Goal: Find specific page/section: Find specific page/section

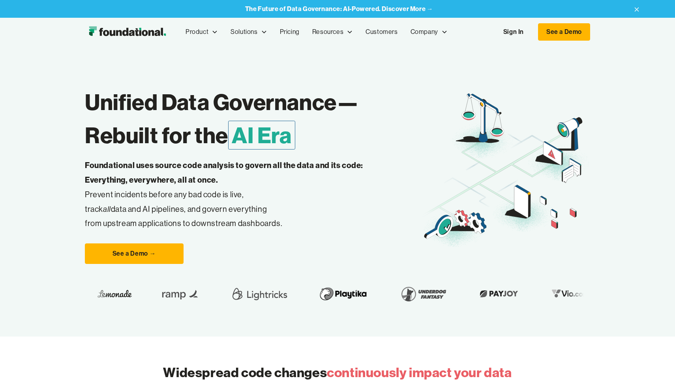
click at [524, 29] on link "Sign In" at bounding box center [514, 32] width 36 height 17
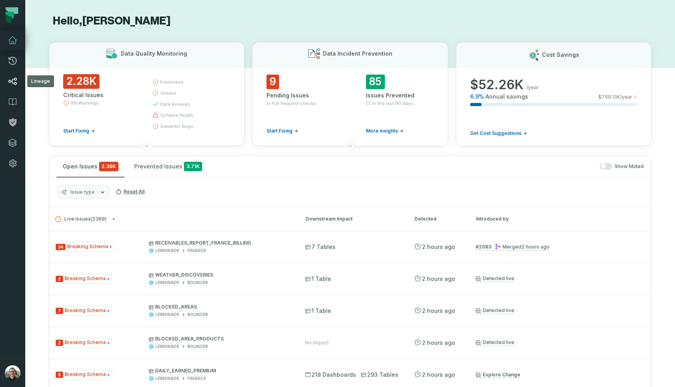
click at [13, 82] on icon at bounding box center [12, 82] width 9 height 8
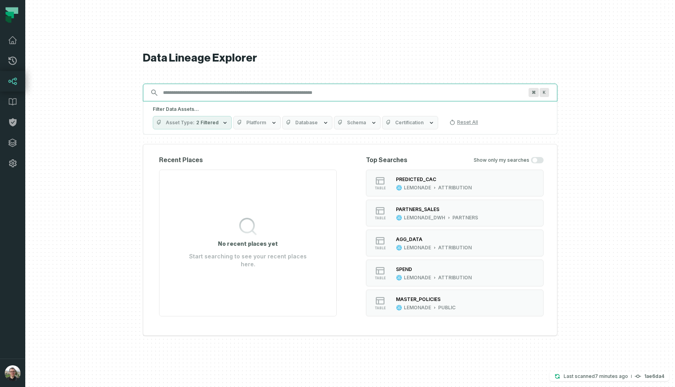
click at [269, 89] on input "Discovery Provider cmdk menu" at bounding box center [343, 92] width 370 height 13
paste input "**********"
type input "**********"
click at [233, 96] on input "Discovery Provider cmdk menu" at bounding box center [343, 92] width 370 height 13
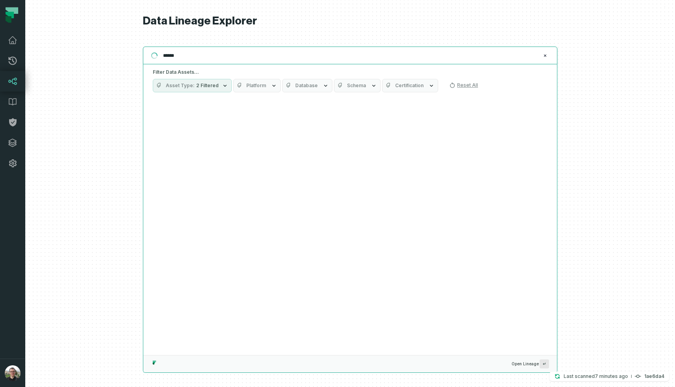
type input "*******"
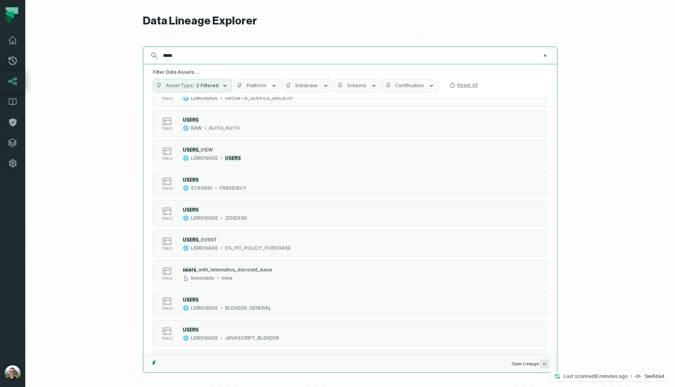
scroll to position [320, 0]
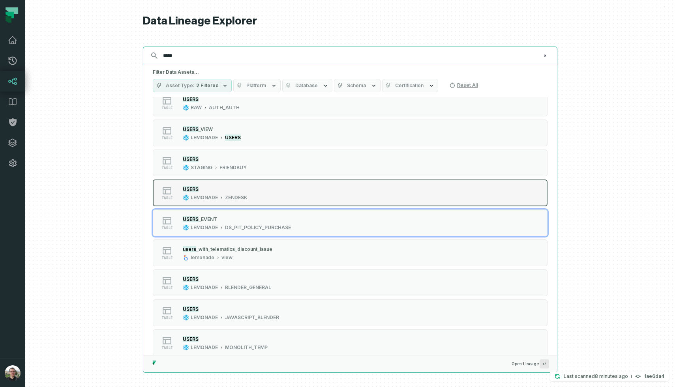
type input "*****"
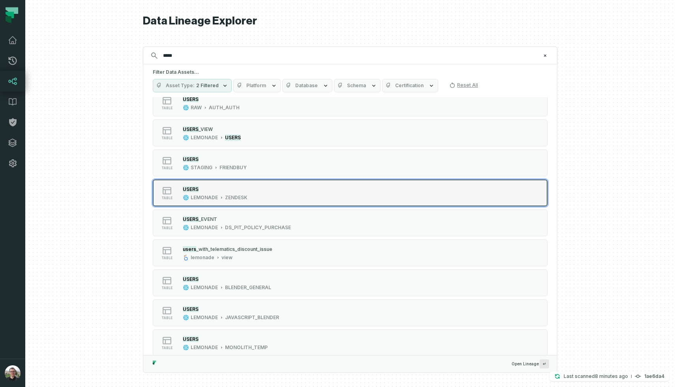
click at [243, 200] on div "ZENDESK" at bounding box center [236, 198] width 23 height 6
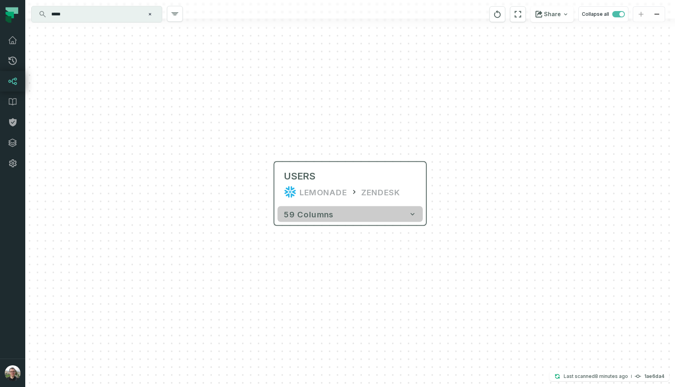
click at [337, 211] on button "59 columns" at bounding box center [350, 215] width 145 height 16
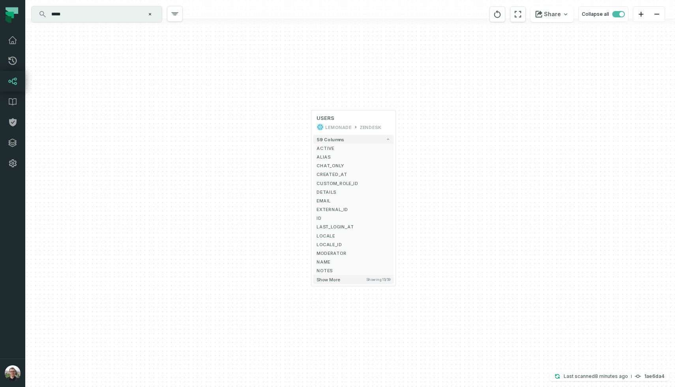
drag, startPoint x: 460, startPoint y: 269, endPoint x: 436, endPoint y: 169, distance: 102.7
click at [436, 169] on div "USERS LEMONADE ZENDESK + 59 columns ACTIVE + ALIAS + CHAT_ONLY + CREATED_AT + C…" at bounding box center [350, 193] width 650 height 387
click at [379, 278] on span "Showing 15 / 59" at bounding box center [379, 280] width 24 height 4
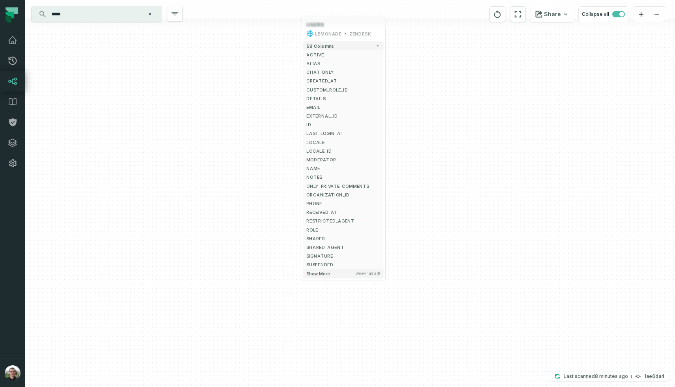
drag, startPoint x: 428, startPoint y: 280, endPoint x: 417, endPoint y: 186, distance: 94.2
click at [417, 186] on div "USERS LEMONADE ZENDESK + 59 columns ACTIVE + ALIAS + CHAT_ONLY + CREATED_AT + C…" at bounding box center [350, 193] width 650 height 387
click at [367, 273] on span "Showing 25 / 59" at bounding box center [367, 274] width 24 height 4
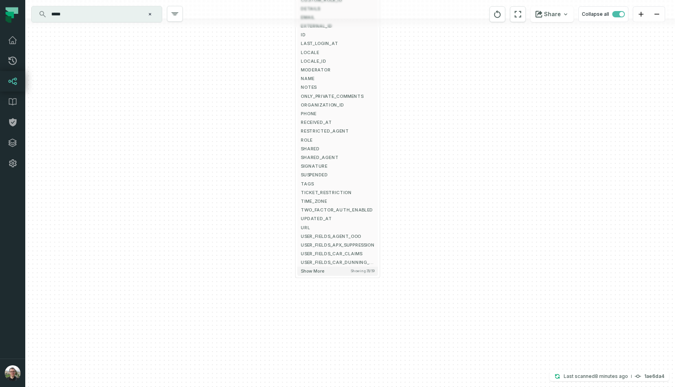
drag, startPoint x: 422, startPoint y: 263, endPoint x: 416, endPoint y: 168, distance: 95.3
click at [416, 168] on div "USERS LEMONADE ZENDESK + 59 columns ACTIVE + ALIAS + CHAT_ONLY + CREATED_AT + C…" at bounding box center [350, 193] width 650 height 387
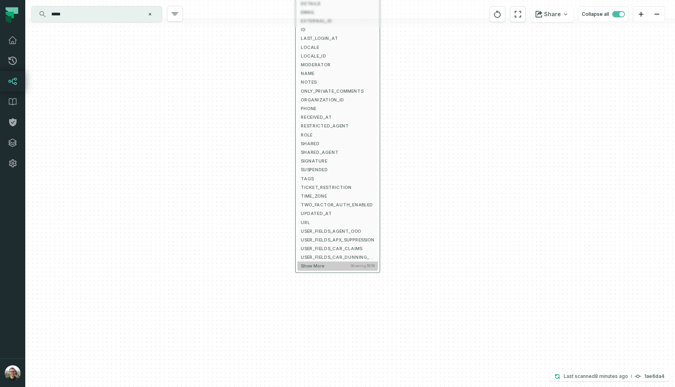
click at [359, 265] on span "Showing 35 / 59" at bounding box center [363, 266] width 24 height 4
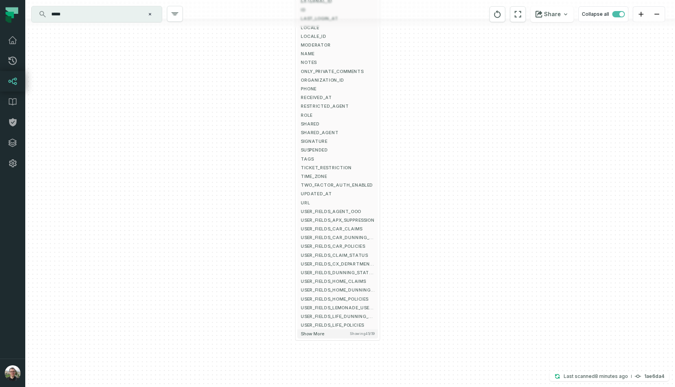
drag, startPoint x: 406, startPoint y: 253, endPoint x: 406, endPoint y: 233, distance: 19.7
click at [406, 233] on div "USERS LEMONADE ZENDESK + 59 columns ACTIVE + ALIAS + CHAT_ONLY + CREATED_AT + C…" at bounding box center [350, 193] width 650 height 387
click at [358, 306] on span "USER_FIELDS_LEMONADE_USER_ID" at bounding box center [337, 308] width 73 height 7
click at [380, 308] on button "+" at bounding box center [380, 308] width 8 height 8
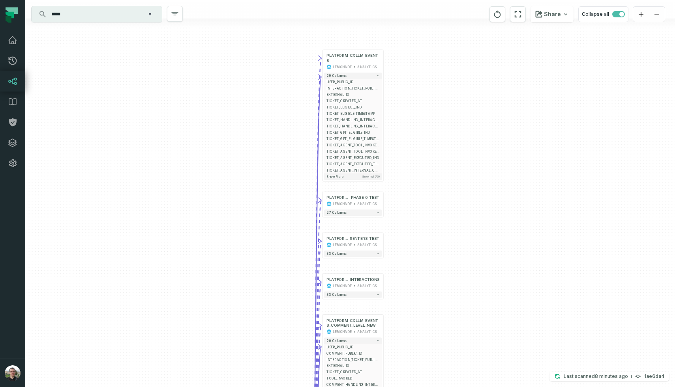
drag, startPoint x: 400, startPoint y: 61, endPoint x: 408, endPoint y: 128, distance: 66.8
click at [408, 128] on div "+ PLATFORM_CXLLM_EVENTS LEMONADE ANALYTICS + 29 columns - USER_PUBLIC_ID INTERA…" at bounding box center [350, 193] width 650 height 387
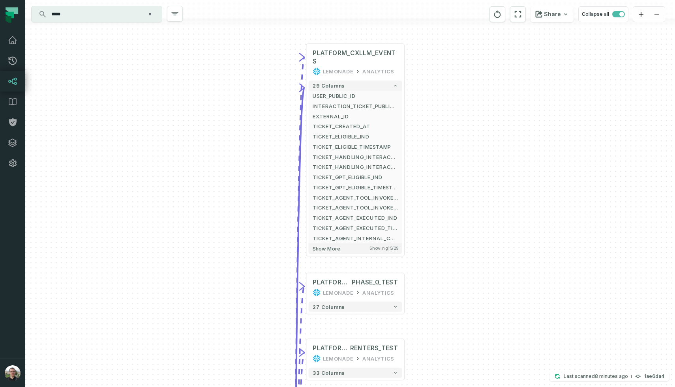
drag, startPoint x: 438, startPoint y: 234, endPoint x: 433, endPoint y: 141, distance: 92.6
click at [433, 141] on div "+ PLATFORM_CXLLM_EVENTS LEMONADE ANALYTICS + 29 columns - USER_PUBLIC_ID INTERA…" at bounding box center [350, 193] width 650 height 387
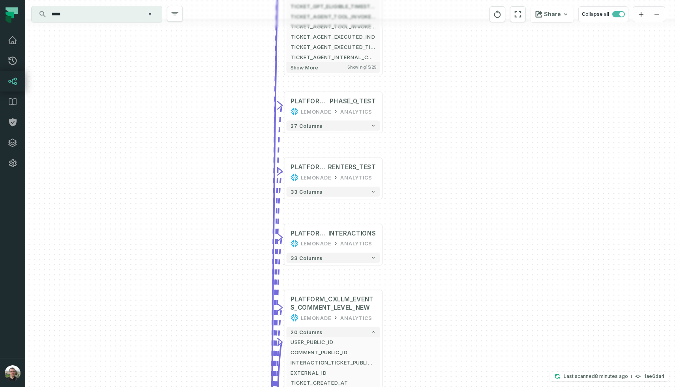
drag, startPoint x: 418, startPoint y: 192, endPoint x: 402, endPoint y: 71, distance: 121.9
click at [402, 71] on div "+ PLATFORM_CXLLM_EVENTS LEMONADE ANALYTICS + 29 columns - USER_PUBLIC_ID INTERA…" at bounding box center [350, 193] width 650 height 387
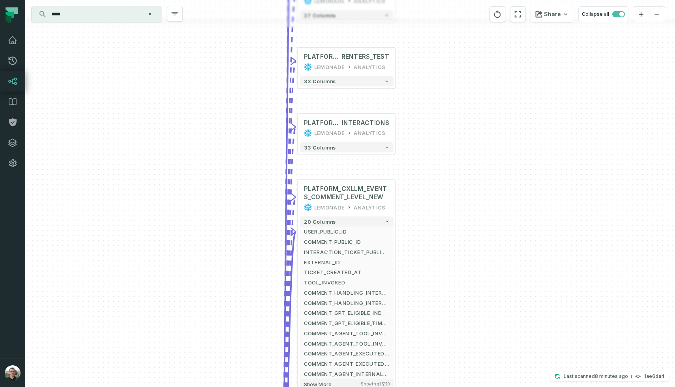
drag, startPoint x: 431, startPoint y: 199, endPoint x: 441, endPoint y: 97, distance: 102.0
click at [441, 97] on div "+ PLATFORM_CXLLM_EVENTS LEMONADE ANALYTICS + 29 columns - USER_PUBLIC_ID INTERA…" at bounding box center [350, 193] width 650 height 387
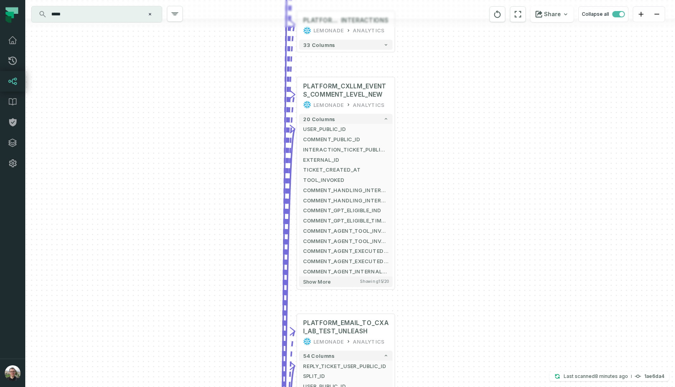
drag, startPoint x: 420, startPoint y: 212, endPoint x: 419, endPoint y: 108, distance: 103.5
click at [419, 108] on div "+ PLATFORM_CXLLM_EVENTS LEMONADE ANALYTICS + 29 columns - USER_PUBLIC_ID INTERA…" at bounding box center [350, 193] width 650 height 387
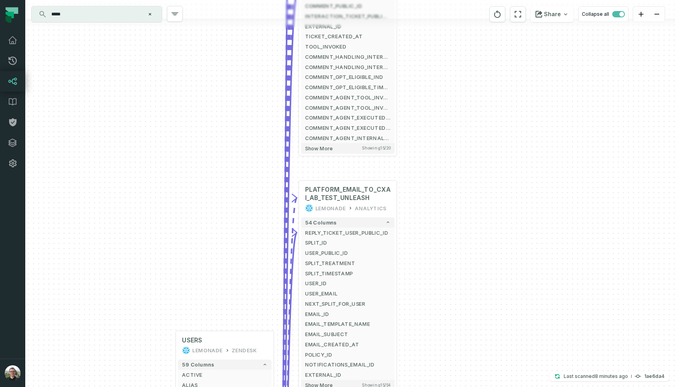
drag, startPoint x: 433, startPoint y: 216, endPoint x: 435, endPoint y: 84, distance: 132.3
click at [435, 84] on div "+ PLATFORM_CXLLM_EVENTS LEMONADE ANALYTICS + 29 columns - USER_PUBLIC_ID INTERA…" at bounding box center [350, 193] width 650 height 387
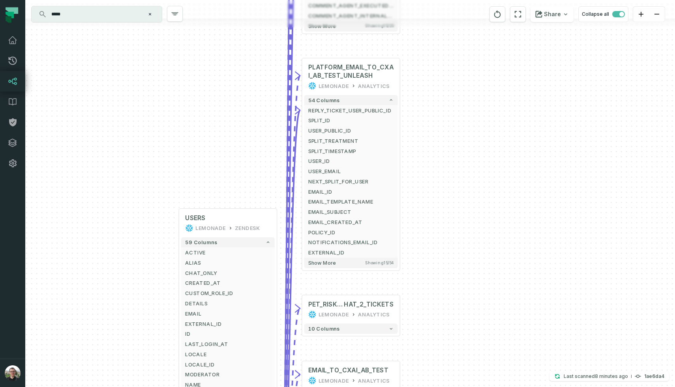
drag, startPoint x: 433, startPoint y: 223, endPoint x: 436, endPoint y: 100, distance: 122.5
click at [436, 100] on div "+ PLATFORM_CXLLM_EVENTS LEMONADE ANALYTICS + 29 columns - USER_PUBLIC_ID INTERA…" at bounding box center [350, 193] width 650 height 387
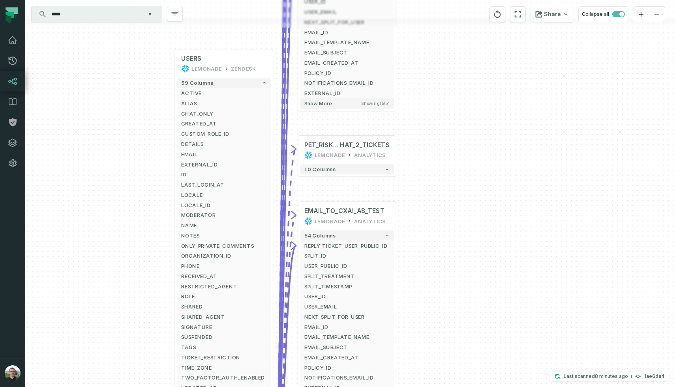
drag, startPoint x: 408, startPoint y: 230, endPoint x: 404, endPoint y: 77, distance: 153.7
click at [404, 77] on div "+ PLATFORM_CXLLM_EVENTS LEMONADE ANALYTICS + 29 columns - USER_PUBLIC_ID INTERA…" at bounding box center [350, 193] width 650 height 387
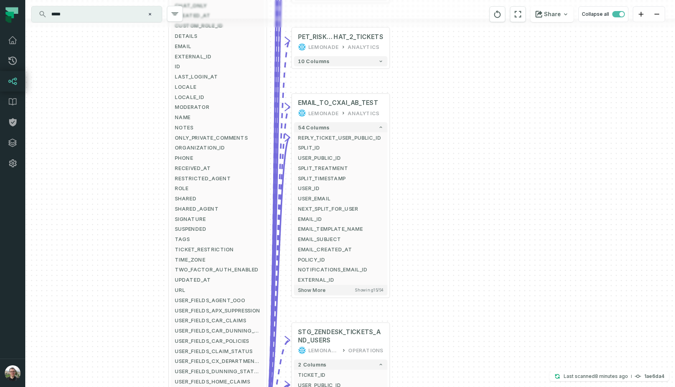
drag, startPoint x: 412, startPoint y: 221, endPoint x: 406, endPoint y: 113, distance: 108.8
click at [406, 113] on div "+ PLATFORM_CXLLM_EVENTS LEMONADE ANALYTICS + 29 columns - USER_PUBLIC_ID INTERA…" at bounding box center [350, 193] width 650 height 387
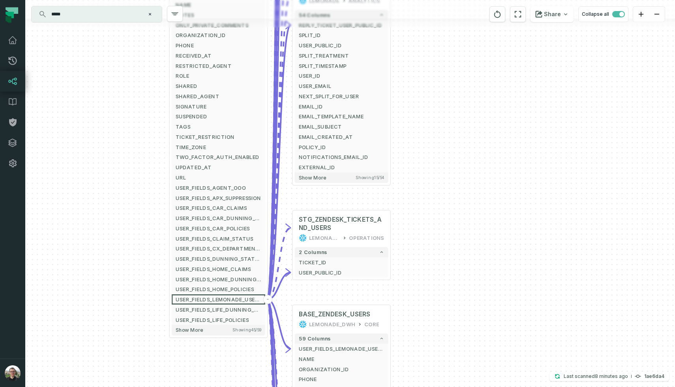
drag, startPoint x: 412, startPoint y: 188, endPoint x: 413, endPoint y: 75, distance: 113.0
click at [413, 75] on div "+ PLATFORM_CXLLM_EVENTS LEMONADE ANALYTICS + 29 columns - USER_PUBLIC_ID INTERA…" at bounding box center [350, 193] width 650 height 387
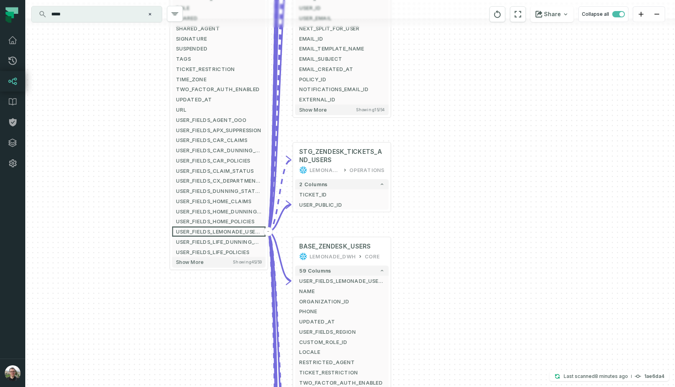
drag, startPoint x: 416, startPoint y: 162, endPoint x: 417, endPoint y: 103, distance: 58.9
click at [417, 103] on div "+ PLATFORM_CXLLM_EVENTS LEMONADE ANALYTICS + 29 columns - USER_PUBLIC_ID INTERA…" at bounding box center [350, 193] width 650 height 387
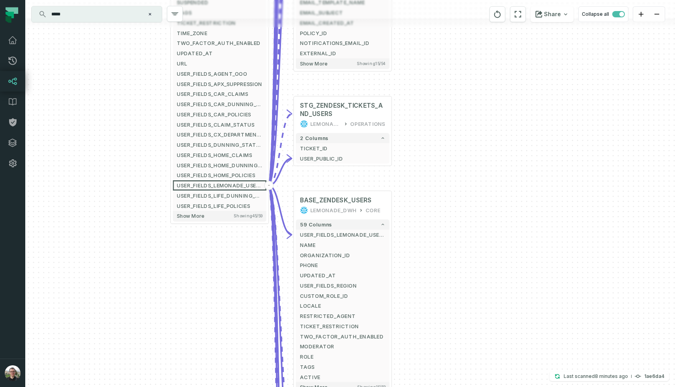
drag, startPoint x: 408, startPoint y: 218, endPoint x: 418, endPoint y: 109, distance: 109.5
click at [418, 109] on div "+ PLATFORM_CXLLM_EVENTS LEMONADE ANALYTICS + 29 columns - USER_PUBLIC_ID INTERA…" at bounding box center [350, 193] width 650 height 387
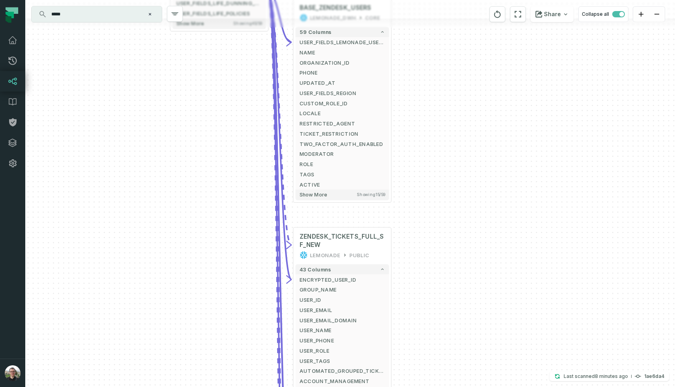
drag, startPoint x: 434, startPoint y: 187, endPoint x: 425, endPoint y: 71, distance: 116.0
click at [425, 71] on div "+ PLATFORM_CXLLM_EVENTS LEMONADE ANALYTICS + 29 columns - USER_PUBLIC_ID INTERA…" at bounding box center [350, 193] width 650 height 387
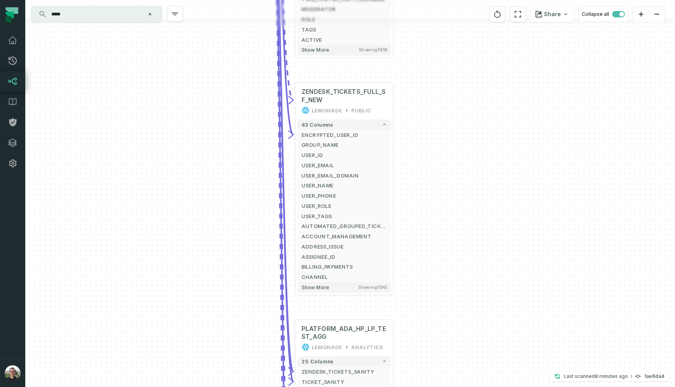
drag, startPoint x: 447, startPoint y: 219, endPoint x: 449, endPoint y: 93, distance: 126.4
click at [449, 93] on div "+ PLATFORM_CXLLM_EVENTS LEMONADE ANALYTICS + 29 columns - USER_PUBLIC_ID INTERA…" at bounding box center [350, 193] width 650 height 387
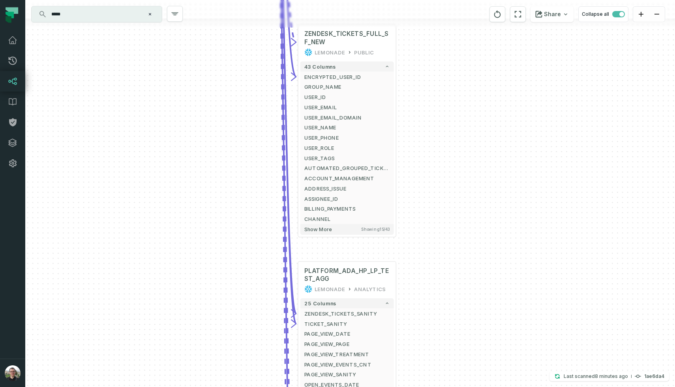
drag, startPoint x: 427, startPoint y: 206, endPoint x: 433, endPoint y: 105, distance: 101.3
click at [433, 105] on div "+ PLATFORM_CXLLM_EVENTS LEMONADE ANALYTICS + 29 columns - USER_PUBLIC_ID INTERA…" at bounding box center [350, 193] width 650 height 387
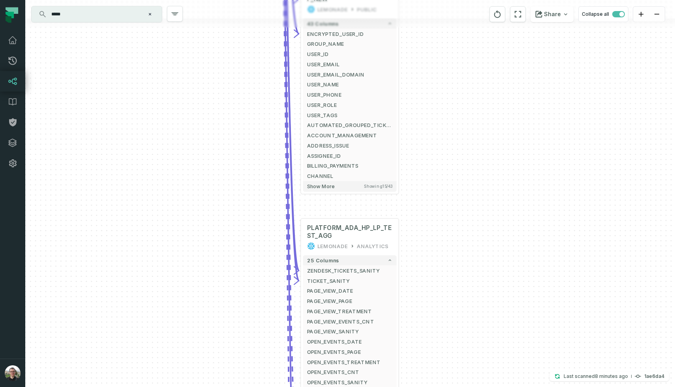
drag, startPoint x: 435, startPoint y: 112, endPoint x: 435, endPoint y: 164, distance: 51.3
click at [435, 112] on div "+ PLATFORM_CXLLM_EVENTS LEMONADE ANALYTICS + 29 columns - USER_PUBLIC_ID INTERA…" at bounding box center [350, 193] width 650 height 387
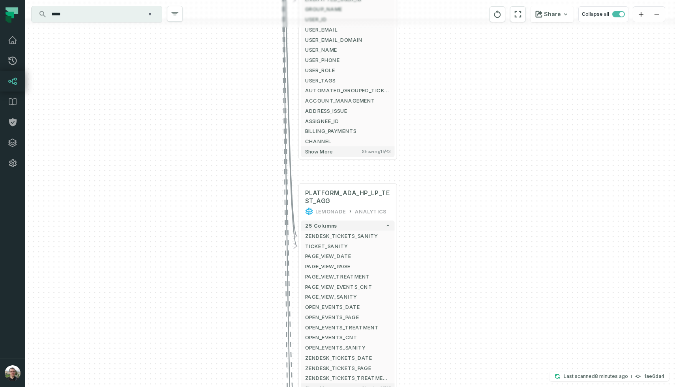
drag, startPoint x: 425, startPoint y: 137, endPoint x: 423, endPoint y: 86, distance: 51.0
click at [423, 86] on div "+ PLATFORM_CXLLM_EVENTS LEMONADE ANALYTICS + 29 columns - USER_PUBLIC_ID INTERA…" at bounding box center [350, 193] width 650 height 387
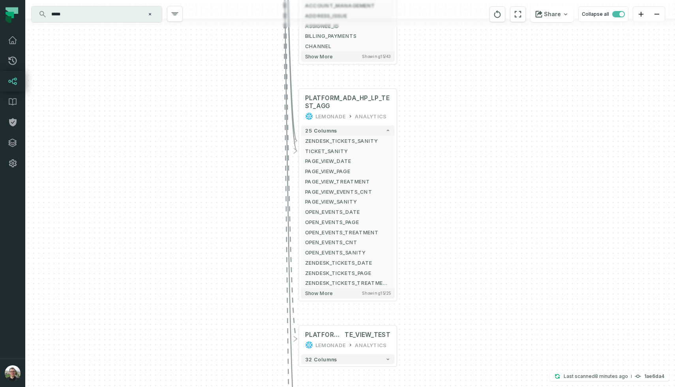
drag, startPoint x: 427, startPoint y: 274, endPoint x: 428, endPoint y: 195, distance: 79.0
click at [428, 195] on div "+ PLATFORM_CXLLM_EVENTS LEMONADE ANALYTICS + 29 columns - USER_PUBLIC_ID INTERA…" at bounding box center [350, 193] width 650 height 387
click at [356, 106] on span "PLATFORM_ADA_HP_LP_TEST_AGG" at bounding box center [347, 102] width 85 height 16
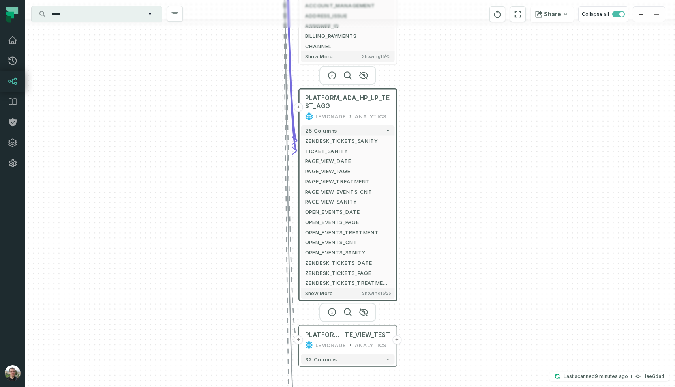
click at [341, 341] on div "LEMONADE" at bounding box center [331, 345] width 30 height 8
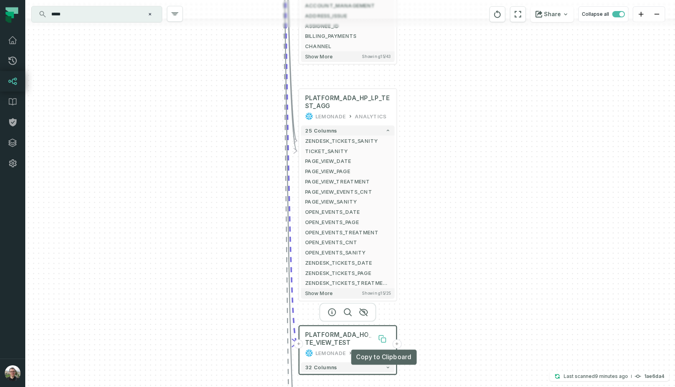
click at [381, 340] on icon at bounding box center [382, 339] width 8 height 8
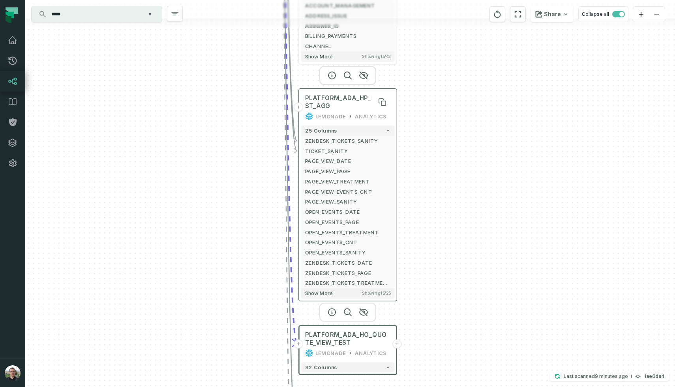
click at [351, 105] on span "PLATFORM_ADA_HP_LP_TEST_AGG" at bounding box center [347, 102] width 85 height 16
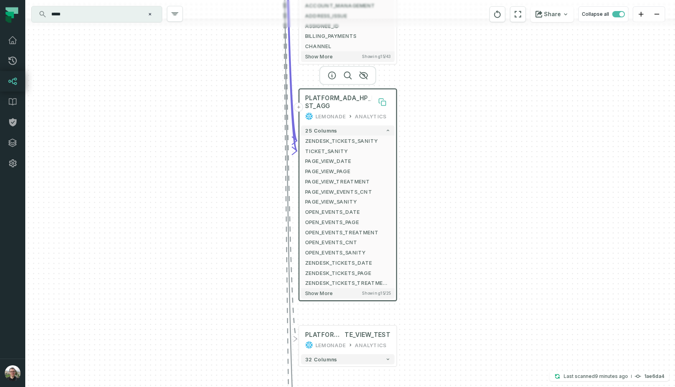
click at [385, 105] on icon at bounding box center [384, 103] width 4 height 4
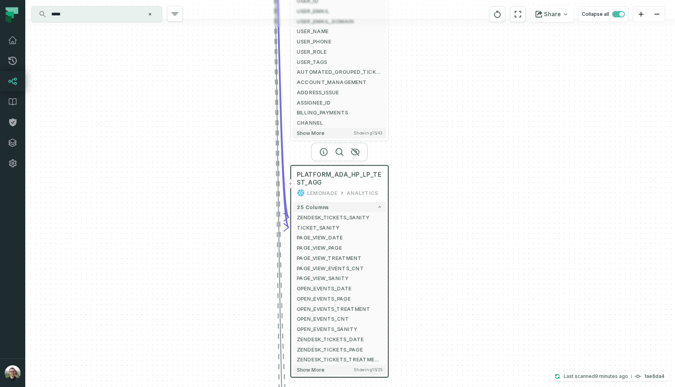
drag, startPoint x: 431, startPoint y: 135, endPoint x: 423, endPoint y: 211, distance: 77.1
click at [423, 211] on div "+ PLATFORM_CXLLM_EVENTS LEMONADE ANALYTICS + 29 columns - USER_PUBLIC_ID INTERA…" at bounding box center [350, 193] width 650 height 387
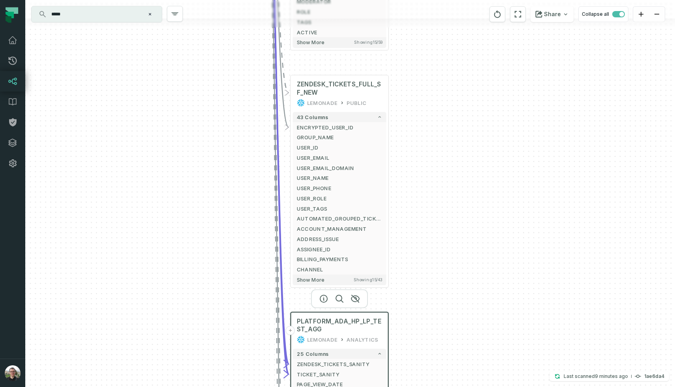
drag, startPoint x: 428, startPoint y: 120, endPoint x: 428, endPoint y: 267, distance: 146.9
click at [428, 267] on div "+ PLATFORM_CXLLM_EVENTS LEMONADE ANALYTICS + 29 columns - USER_PUBLIC_ID INTERA…" at bounding box center [350, 193] width 650 height 387
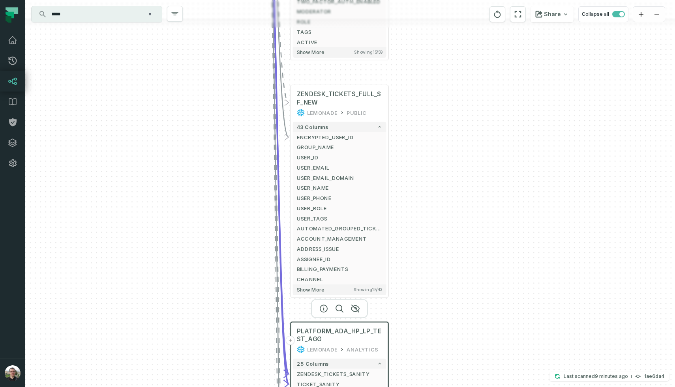
drag, startPoint x: 427, startPoint y: 129, endPoint x: 422, endPoint y: 238, distance: 108.7
click at [422, 238] on div "+ PLATFORM_CXLLM_EVENTS LEMONADE ANALYTICS + 29 columns - USER_PUBLIC_ID INTERA…" at bounding box center [350, 193] width 650 height 387
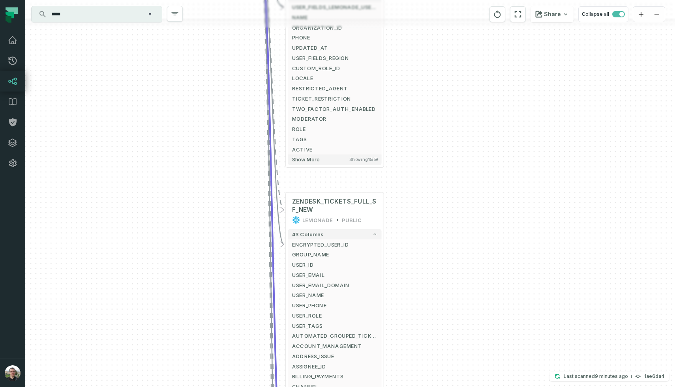
drag, startPoint x: 423, startPoint y: 151, endPoint x: 422, endPoint y: 288, distance: 137.4
click at [422, 288] on div "+ PLATFORM_CXLLM_EVENTS LEMONADE ANALYTICS + 29 columns - USER_PUBLIC_ID INTERA…" at bounding box center [350, 193] width 650 height 387
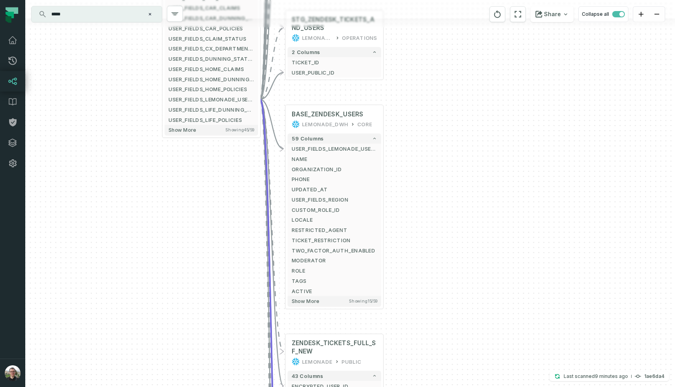
drag, startPoint x: 427, startPoint y: 158, endPoint x: 430, endPoint y: 287, distance: 129.2
click at [430, 287] on div "+ PLATFORM_CXLLM_EVENTS LEMONADE ANALYTICS + 29 columns - USER_PUBLIC_ID INTERA…" at bounding box center [350, 193] width 650 height 387
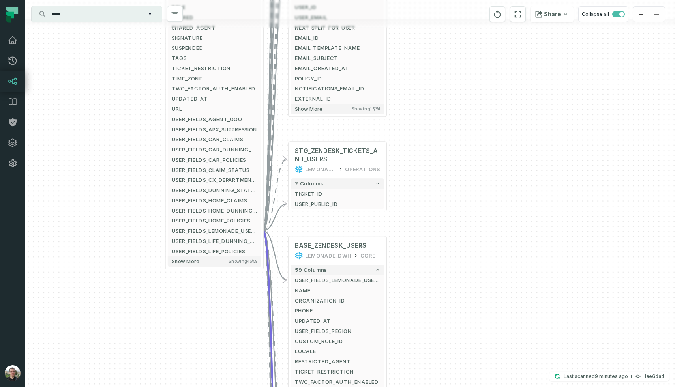
drag, startPoint x: 426, startPoint y: 188, endPoint x: 430, endPoint y: 318, distance: 129.2
click at [430, 316] on div "+ PLATFORM_CXLLM_EVENTS LEMONADE ANALYTICS + 29 columns - USER_PUBLIC_ID INTERA…" at bounding box center [350, 193] width 650 height 387
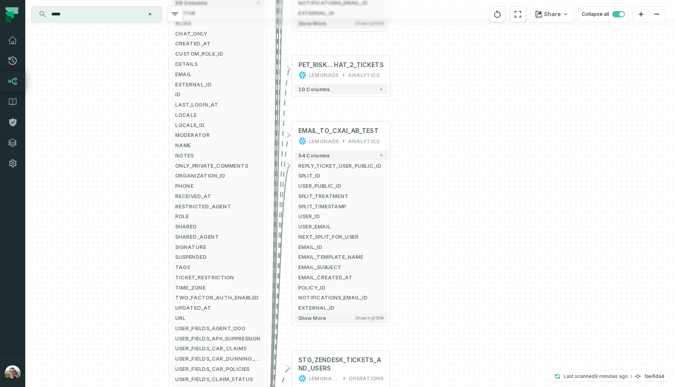
drag, startPoint x: 434, startPoint y: 163, endPoint x: 433, endPoint y: 284, distance: 121.3
click at [433, 285] on div "+ PLATFORM_CXLLM_EVENTS LEMONADE ANALYTICS + 29 columns - USER_PUBLIC_ID INTERA…" at bounding box center [350, 193] width 650 height 387
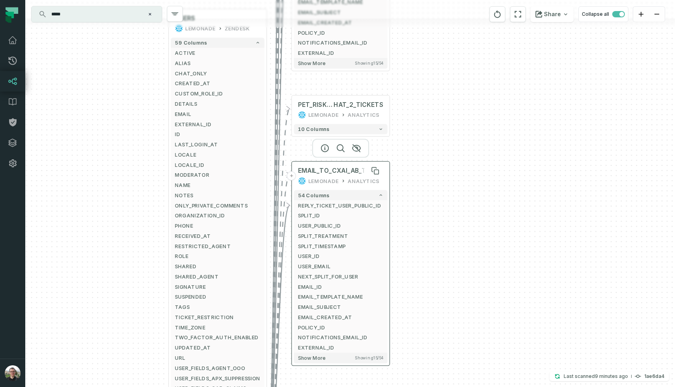
click at [331, 167] on span "EMAIL_TO_CXAI_AB_TEST" at bounding box center [338, 171] width 81 height 8
click at [374, 173] on icon at bounding box center [375, 171] width 8 height 8
click at [375, 172] on icon at bounding box center [376, 172] width 4 height 4
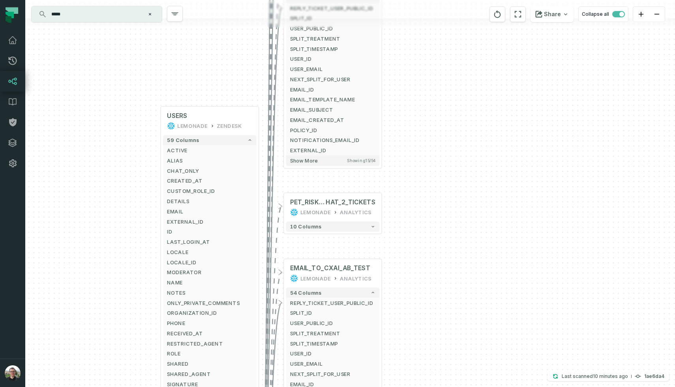
drag, startPoint x: 424, startPoint y: 199, endPoint x: 413, endPoint y: 321, distance: 122.5
click at [413, 321] on div "+ PLATFORM_CXLLM_EVENTS LEMONADE ANALYTICS + 29 columns - USER_PUBLIC_ID INTERA…" at bounding box center [350, 193] width 650 height 387
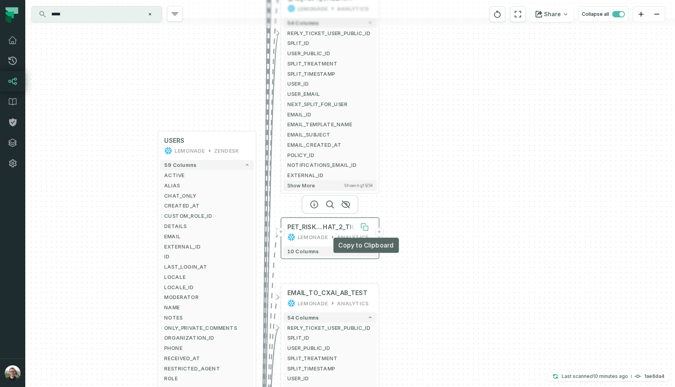
click at [365, 226] on icon at bounding box center [363, 226] width 4 height 4
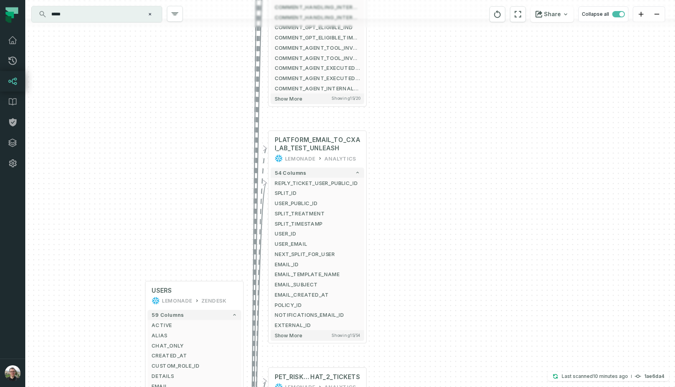
drag, startPoint x: 415, startPoint y: 78, endPoint x: 403, endPoint y: 229, distance: 151.0
click at [403, 229] on div "+ PLATFORM_CXLLM_EVENTS LEMONADE ANALYTICS + 29 columns - USER_PUBLIC_ID INTERA…" at bounding box center [350, 193] width 650 height 387
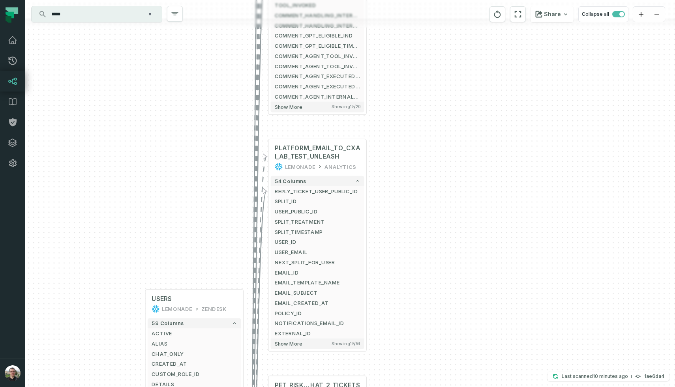
drag, startPoint x: 412, startPoint y: 144, endPoint x: 387, endPoint y: 192, distance: 53.7
click at [416, 201] on div "+ PLATFORM_CXLLM_EVENTS LEMONADE ANALYTICS + 29 columns - USER_PUBLIC_ID INTERA…" at bounding box center [350, 193] width 650 height 387
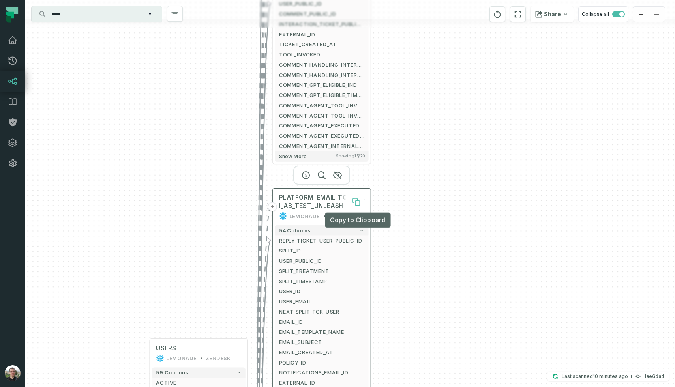
click at [358, 204] on icon at bounding box center [357, 203] width 4 height 4
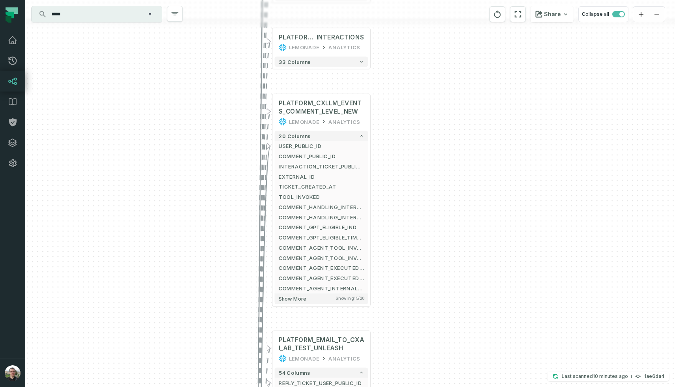
drag, startPoint x: 393, startPoint y: 149, endPoint x: 393, endPoint y: 292, distance: 143.0
click at [393, 292] on div "+ PLATFORM_CXLLM_EVENTS LEMONADE ANALYTICS + 29 columns - USER_PUBLIC_ID INTERA…" at bounding box center [350, 193] width 650 height 387
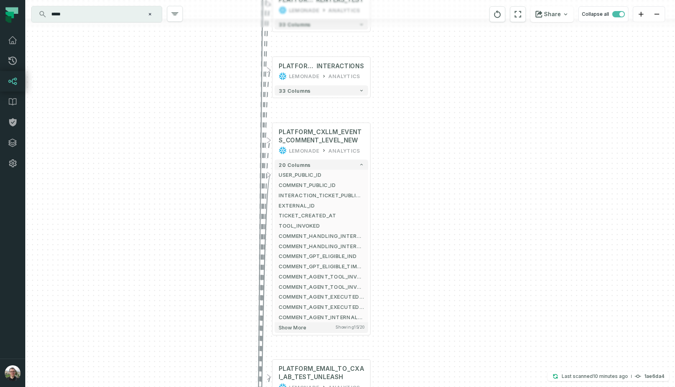
drag, startPoint x: 392, startPoint y: 168, endPoint x: 391, endPoint y: 235, distance: 66.8
click at [391, 235] on div "+ PLATFORM_CXLLM_EVENTS LEMONADE ANALYTICS + 29 columns - USER_PUBLIC_ID INTERA…" at bounding box center [350, 193] width 650 height 387
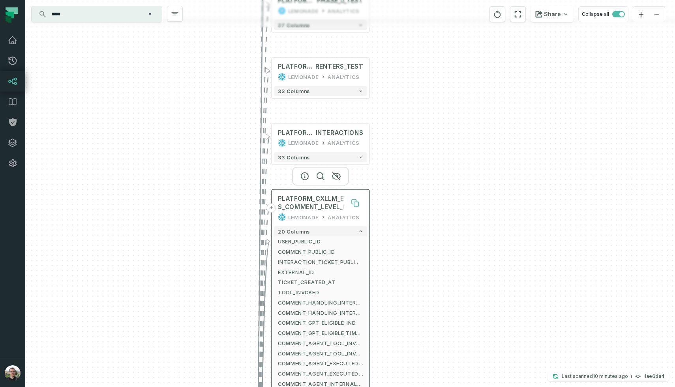
click at [355, 202] on icon at bounding box center [356, 204] width 4 height 4
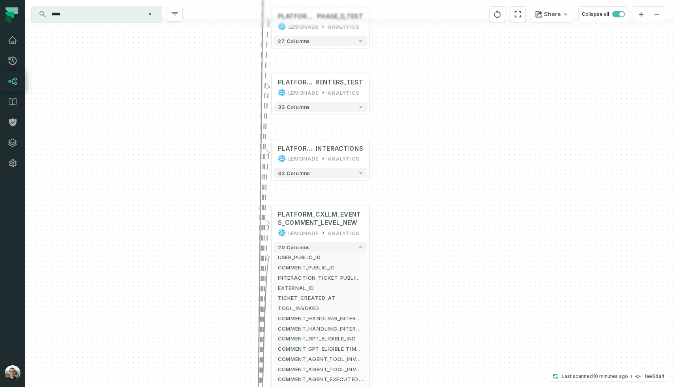
drag, startPoint x: 438, startPoint y: 118, endPoint x: 439, endPoint y: 246, distance: 128.4
click at [439, 246] on div "+ PLATFORM_CXLLM_EVENTS LEMONADE ANALYTICS + 29 columns - USER_PUBLIC_ID INTERA…" at bounding box center [350, 193] width 650 height 387
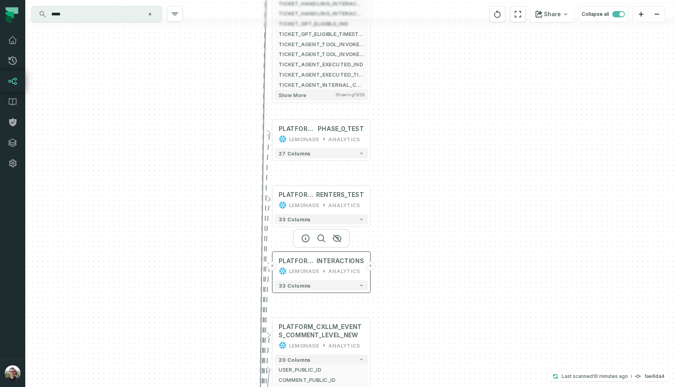
click at [336, 269] on div "ANALYTICS" at bounding box center [345, 271] width 32 height 8
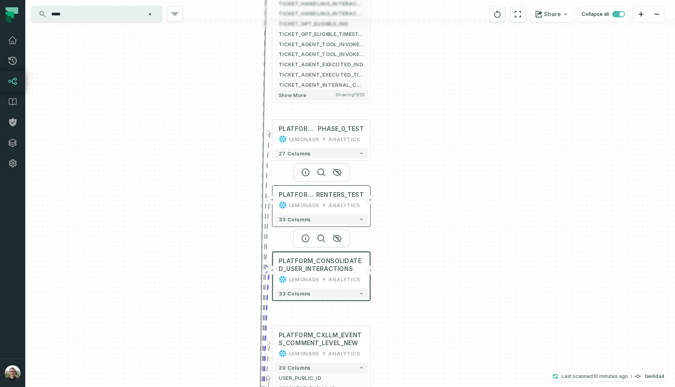
click at [340, 199] on div "PLATFORM_ADA_ RENTERS_TEST LEMONADE ANALYTICS" at bounding box center [322, 200] width 94 height 24
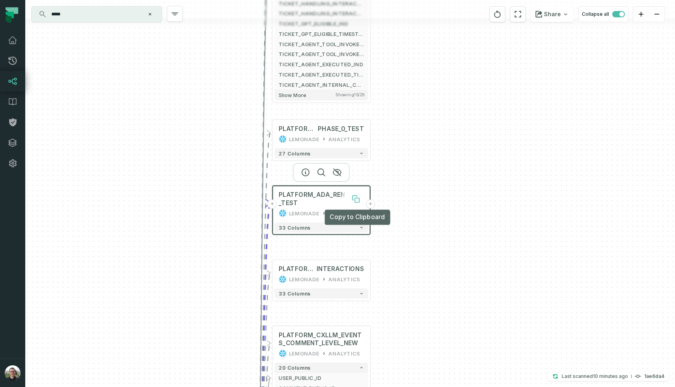
click at [358, 199] on icon at bounding box center [357, 200] width 4 height 4
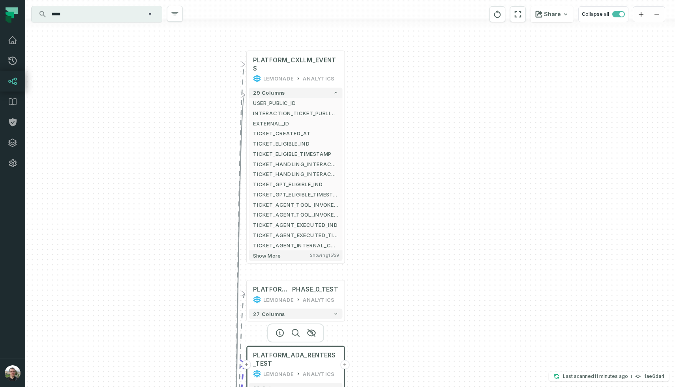
drag, startPoint x: 439, startPoint y: 115, endPoint x: 413, endPoint y: 274, distance: 160.5
click at [414, 274] on div "+ PLATFORM_CXLLM_EVENTS LEMONADE ANALYTICS + 29 columns - USER_PUBLIC_ID INTERA…" at bounding box center [350, 193] width 650 height 387
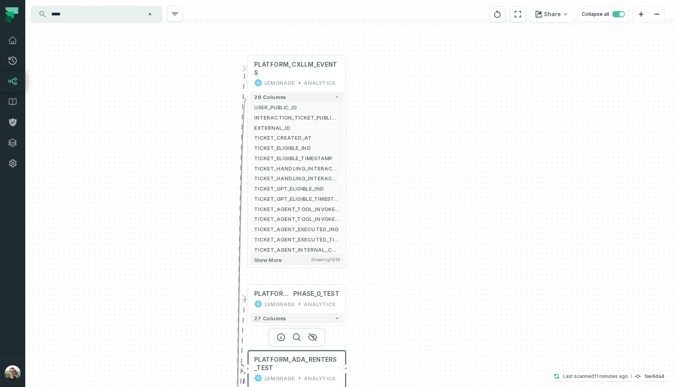
drag, startPoint x: 376, startPoint y: 117, endPoint x: 391, endPoint y: 139, distance: 27.0
click at [391, 139] on div "+ PLATFORM_CXLLM_EVENTS LEMONADE ANALYTICS + 29 columns - USER_PUBLIC_ID INTERA…" at bounding box center [350, 193] width 650 height 387
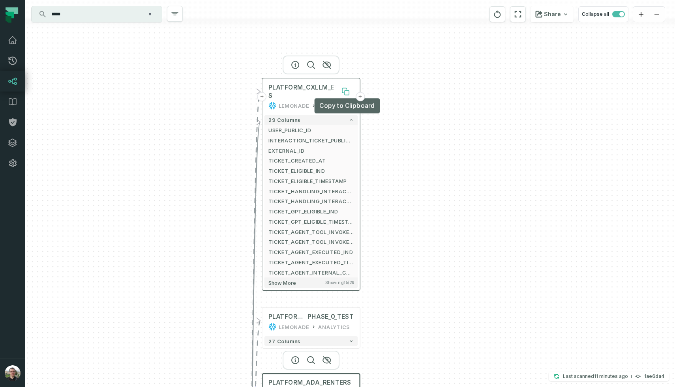
click at [342, 88] on icon at bounding box center [346, 92] width 8 height 8
click at [349, 90] on icon at bounding box center [347, 92] width 4 height 4
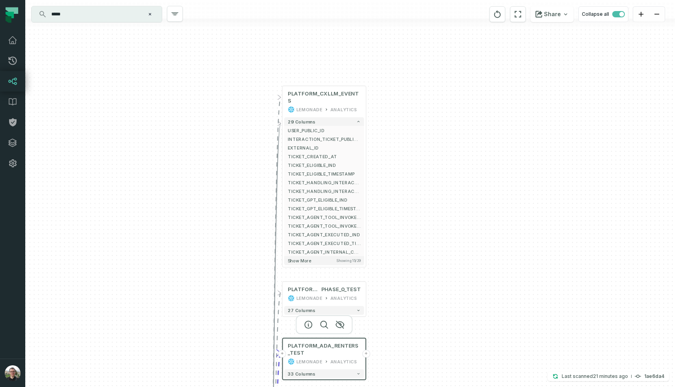
drag, startPoint x: 408, startPoint y: 89, endPoint x: 411, endPoint y: 34, distance: 55.4
click at [411, 34] on div "+ PLATFORM_CXLLM_EVENTS LEMONADE ANALYTICS + 29 columns - USER_PUBLIC_ID INTERA…" at bounding box center [350, 193] width 650 height 387
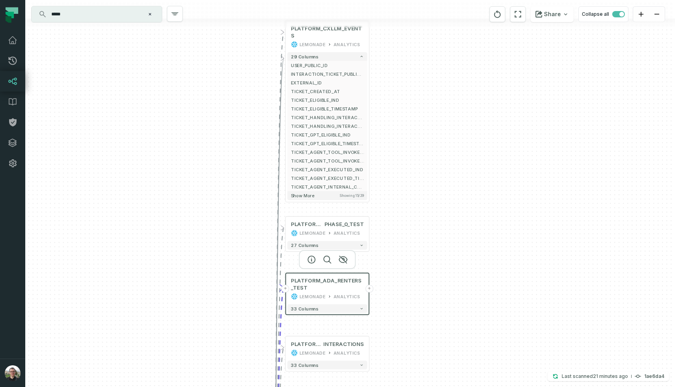
drag, startPoint x: 423, startPoint y: 107, endPoint x: 425, endPoint y: 32, distance: 74.3
click at [425, 39] on div "+ PLATFORM_CXLLM_EVENTS LEMONADE ANALYTICS + 29 columns - USER_PUBLIC_ID INTERA…" at bounding box center [350, 193] width 650 height 387
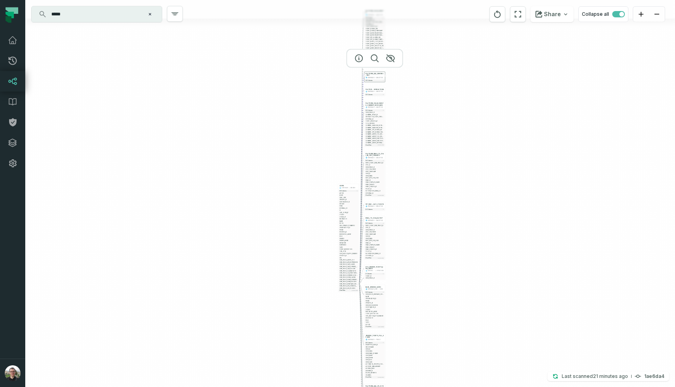
drag, startPoint x: 447, startPoint y: 288, endPoint x: 439, endPoint y: 134, distance: 154.2
click at [439, 134] on div "+ PLATFORM_CXLLM_EVENTS LEMONADE ANALYTICS + 29 columns - USER_PUBLIC_ID INTERA…" at bounding box center [350, 193] width 650 height 387
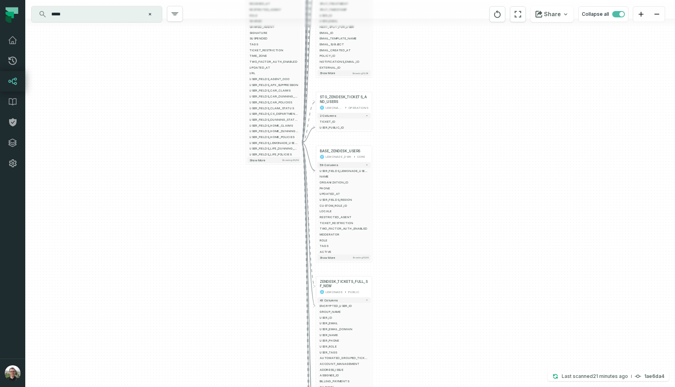
drag, startPoint x: 408, startPoint y: 231, endPoint x: 383, endPoint y: 78, distance: 154.9
click at [383, 78] on div "+ PLATFORM_CXLLM_EVENTS LEMONADE ANALYTICS + 29 columns - USER_PUBLIC_ID INTERA…" at bounding box center [350, 193] width 650 height 387
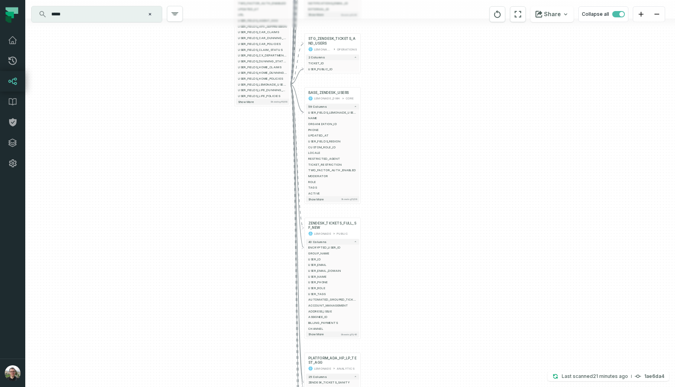
drag, startPoint x: 414, startPoint y: 174, endPoint x: 401, endPoint y: 214, distance: 42.8
click at [401, 214] on div "+ PLATFORM_CXLLM_EVENTS LEMONADE ANALYTICS + 29 columns - USER_PUBLIC_ID INTERA…" at bounding box center [350, 193] width 650 height 387
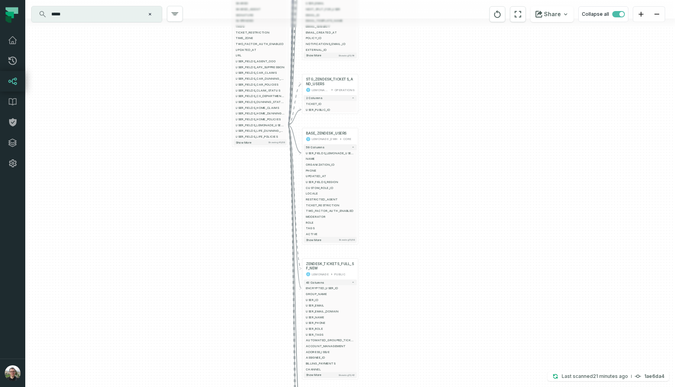
drag, startPoint x: 396, startPoint y: 160, endPoint x: 413, endPoint y: 233, distance: 74.2
click at [412, 230] on div "+ PLATFORM_CXLLM_EVENTS LEMONADE ANALYTICS + 29 columns - USER_PUBLIC_ID INTERA…" at bounding box center [350, 193] width 650 height 387
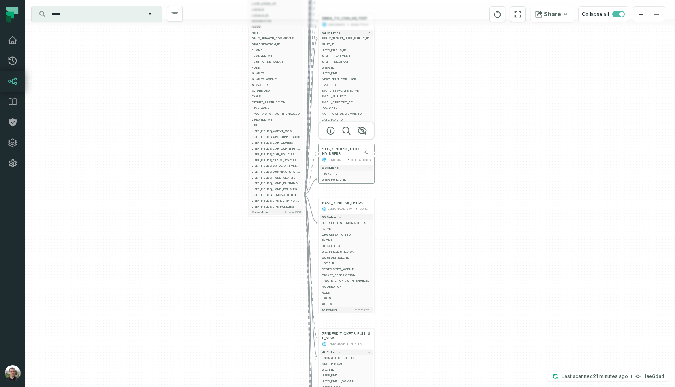
click at [358, 156] on span "STG_ZENDESK_TICKETS_AND_USERS" at bounding box center [346, 151] width 49 height 9
click at [376, 158] on div "+ PLATFORM_CXLLM_EVENTS LEMONADE ANALYTICS + 29 columns - USER_PUBLIC_ID INTERA…" at bounding box center [350, 193] width 650 height 387
click at [373, 154] on button "+" at bounding box center [374, 154] width 5 height 5
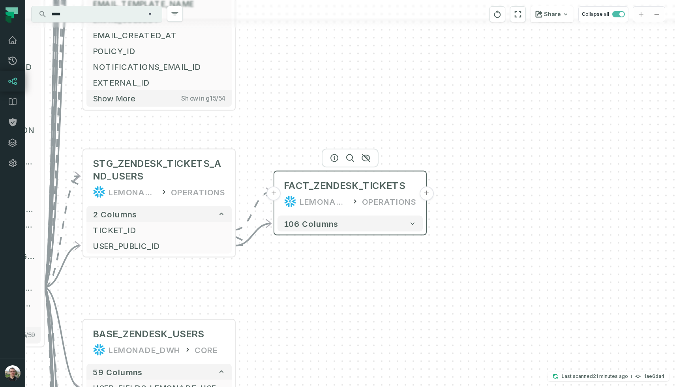
click at [423, 192] on button "+" at bounding box center [426, 194] width 14 height 14
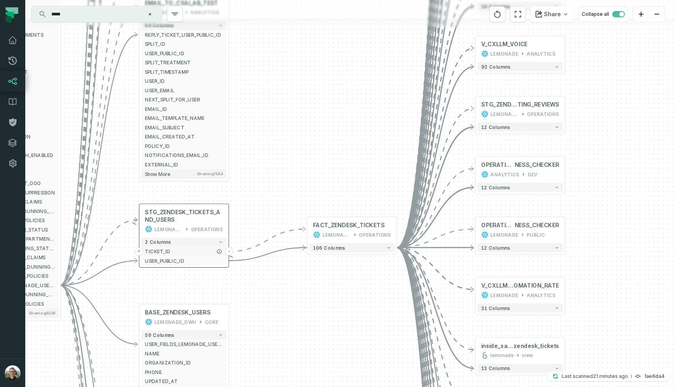
click at [229, 252] on button "-" at bounding box center [229, 252] width 8 height 8
click at [395, 230] on button "-" at bounding box center [397, 230] width 8 height 8
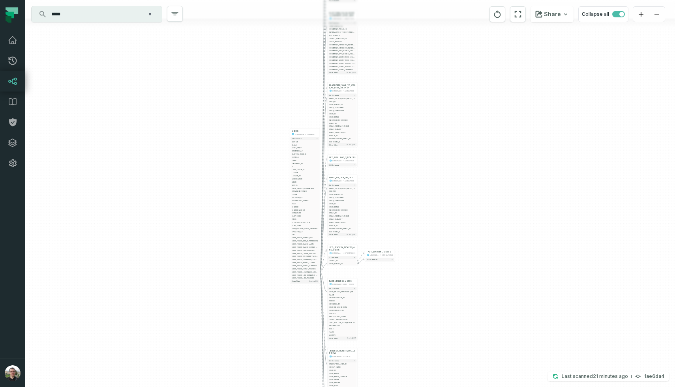
drag, startPoint x: 405, startPoint y: 167, endPoint x: 397, endPoint y: 305, distance: 138.5
click at [397, 304] on div "+ FACT_ZENDESK_TICKETS LEMONADE_DWH OPERATIONS + 106 columns + PLATFORM_CXLLM_E…" at bounding box center [350, 193] width 650 height 387
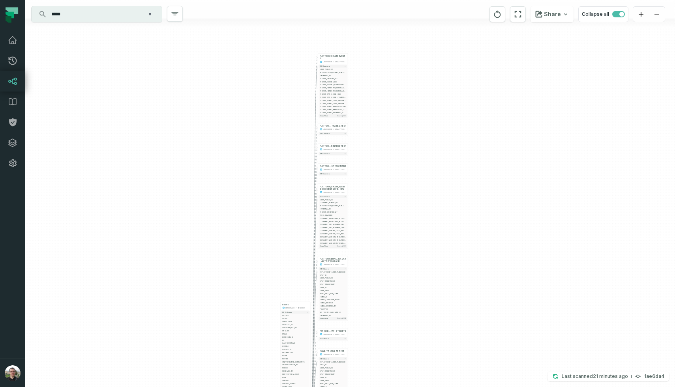
drag, startPoint x: 412, startPoint y: 196, endPoint x: 400, endPoint y: 330, distance: 134.5
click at [400, 330] on div "+ FACT_ZENDESK_TICKETS LEMONADE_DWH OPERATIONS + 106 columns + PLATFORM_CXLLM_E…" at bounding box center [350, 193] width 650 height 387
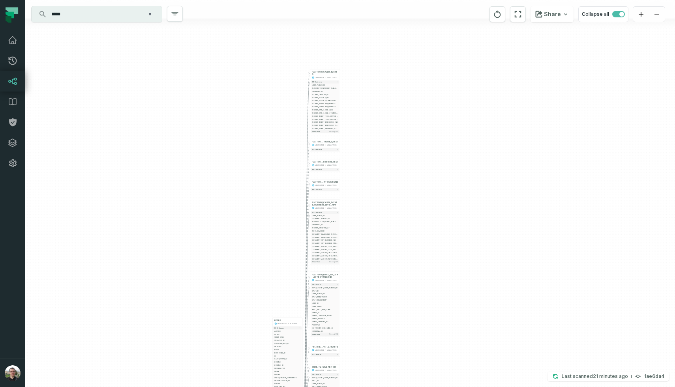
drag, startPoint x: 409, startPoint y: 223, endPoint x: 408, endPoint y: 119, distance: 103.9
click at [408, 119] on div "+ FACT_ZENDESK_TICKETS LEMONADE_DWH OPERATIONS + 106 columns + PLATFORM_CXLLM_E…" at bounding box center [350, 193] width 650 height 387
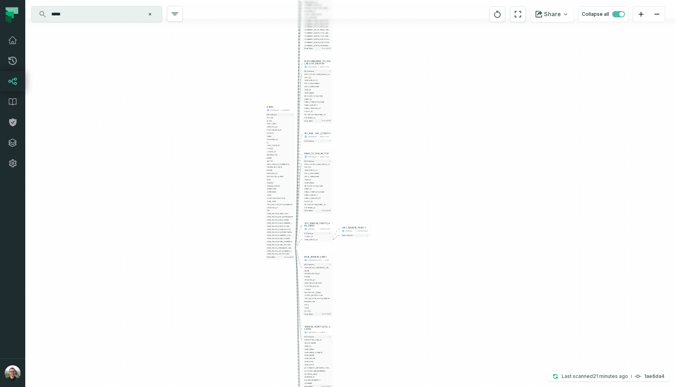
drag, startPoint x: 447, startPoint y: 276, endPoint x: 389, endPoint y: 71, distance: 213.9
click at [389, 71] on div "+ FACT_ZENDESK_TICKETS LEMONADE_DWH OPERATIONS + 106 columns + PLATFORM_CXLLM_E…" at bounding box center [350, 193] width 650 height 387
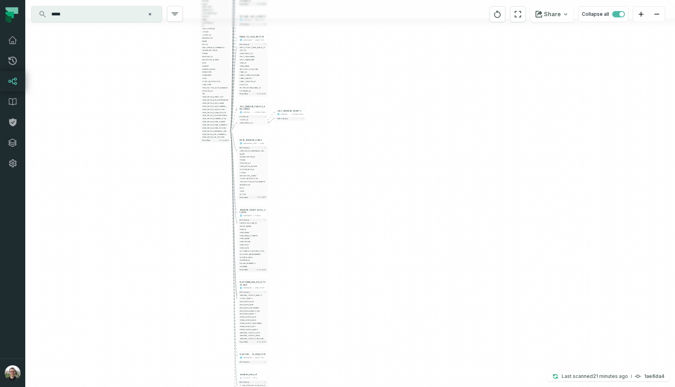
drag, startPoint x: 369, startPoint y: 208, endPoint x: 372, endPoint y: 288, distance: 80.6
click at [372, 288] on div "+ FACT_ZENDESK_TICKETS LEMONADE_DWH OPERATIONS + 106 columns + PLATFORM_CXLLM_E…" at bounding box center [350, 193] width 650 height 387
